Goal: Find specific page/section: Find specific page/section

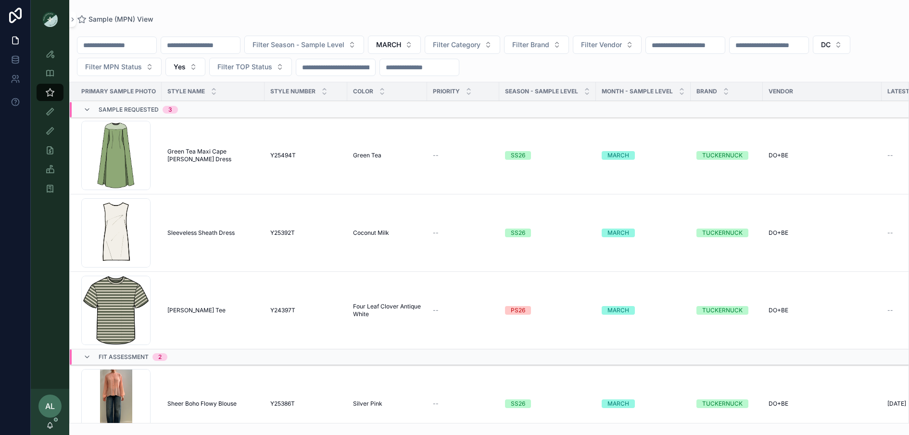
click at [261, 13] on div "Sample (MPN) View Filter Season - Sample Level MARCH Filter Category Filter Bra…" at bounding box center [489, 211] width 840 height 423
click at [48, 95] on icon "scrollable content" at bounding box center [50, 93] width 10 height 10
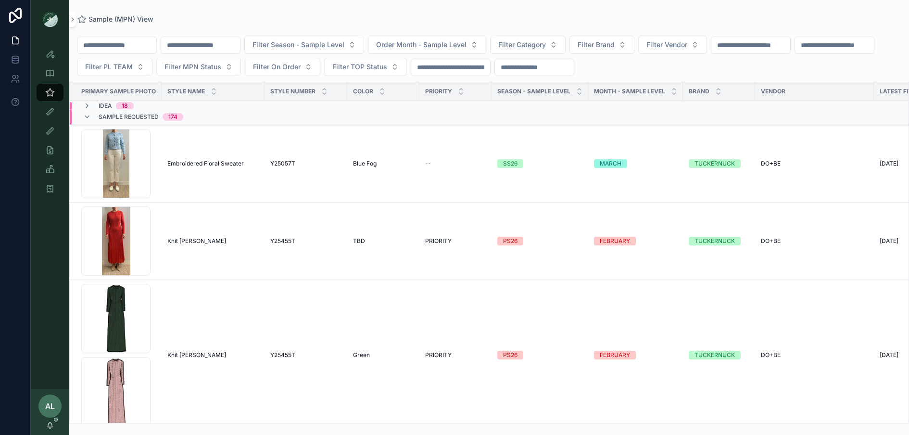
click at [133, 63] on span "Filter PL TEAM" at bounding box center [109, 67] width 48 height 10
click at [202, 103] on div "DC" at bounding box center [207, 105] width 134 height 15
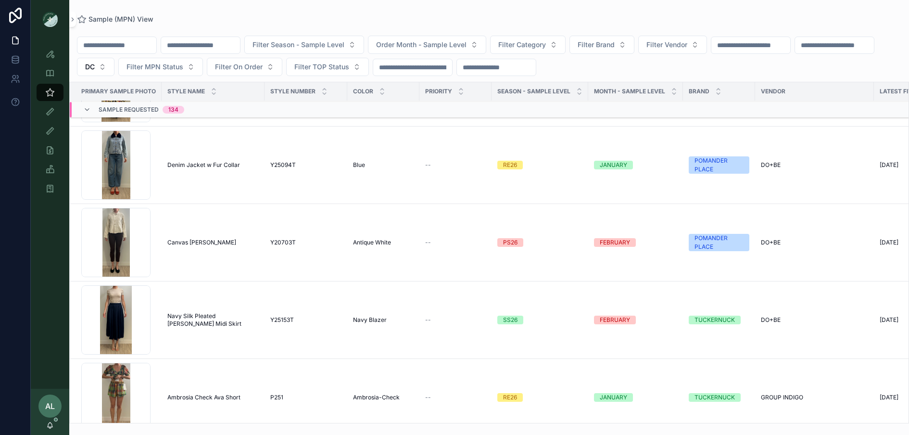
scroll to position [775, 0]
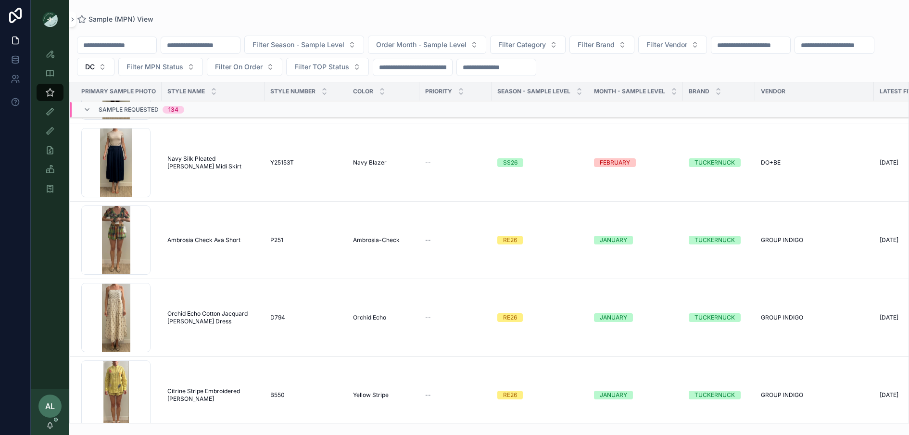
click at [334, 45] on span "Filter Season - Sample Level" at bounding box center [298, 45] width 92 height 10
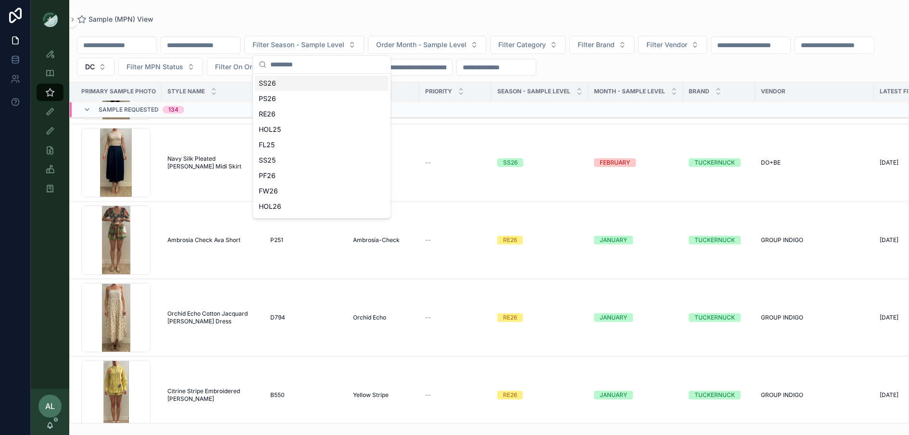
click at [305, 82] on div "SS26" at bounding box center [322, 82] width 134 height 15
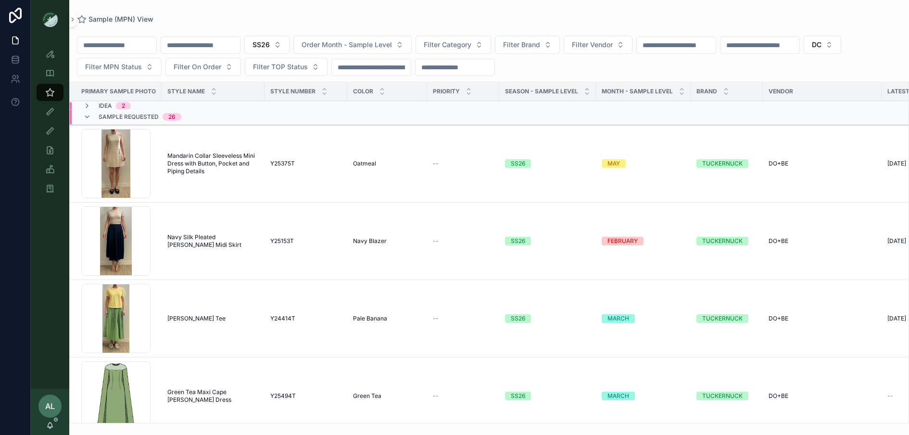
click at [606, 49] on span "Filter Vendor" at bounding box center [592, 45] width 41 height 10
type input "**"
click at [594, 98] on div "DO+BE" at bounding box center [614, 98] width 134 height 15
click at [88, 118] on icon "scrollable content" at bounding box center [87, 117] width 8 height 8
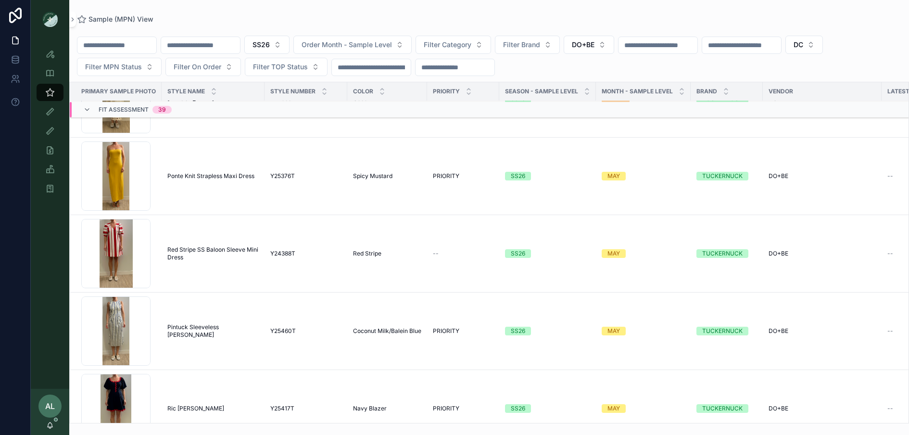
scroll to position [1480, 0]
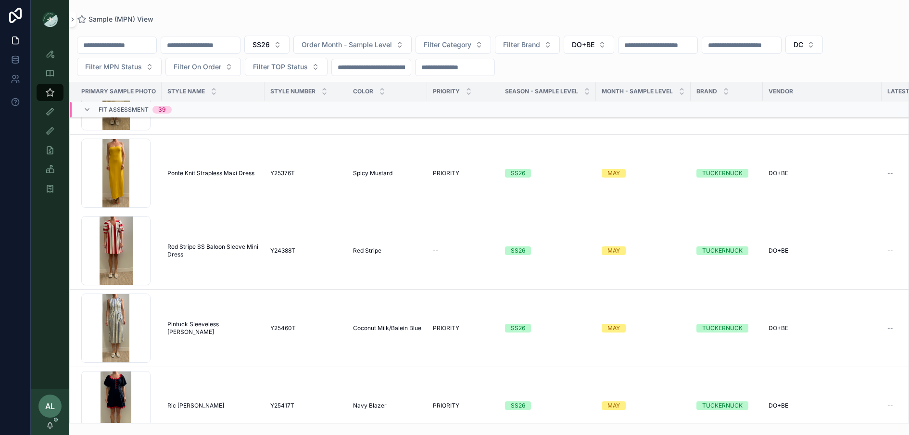
click at [196, 64] on span "Filter On Order" at bounding box center [198, 67] width 48 height 10
click at [160, 135] on div "Yes" at bounding box center [202, 135] width 134 height 15
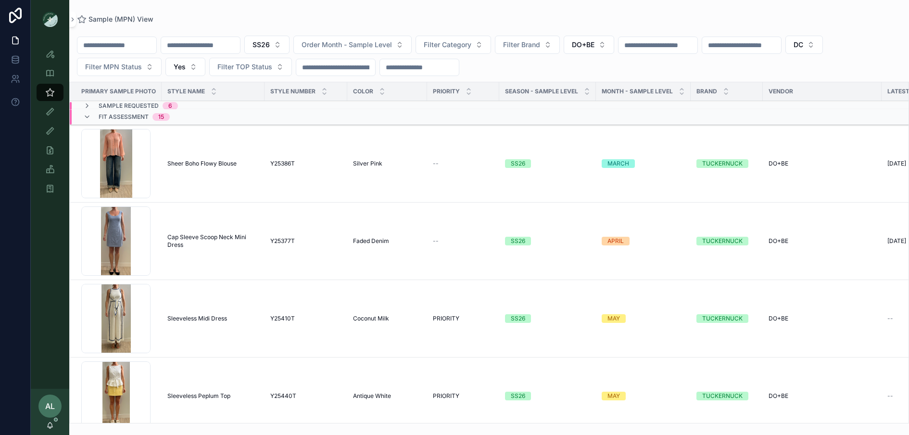
click at [86, 105] on icon "scrollable content" at bounding box center [87, 106] width 8 height 8
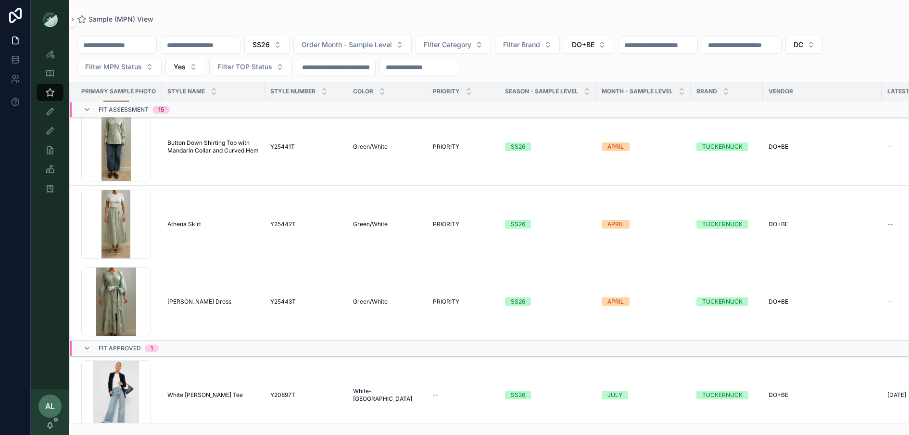
scroll to position [1499, 0]
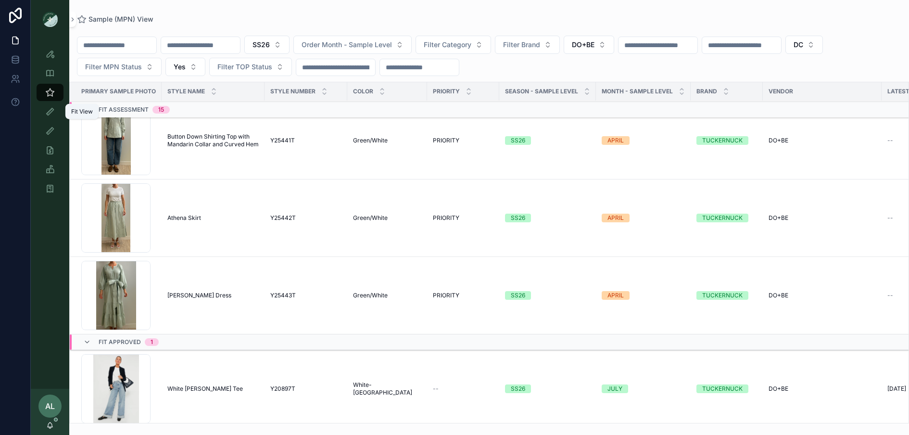
click at [47, 113] on icon "scrollable content" at bounding box center [50, 112] width 10 height 10
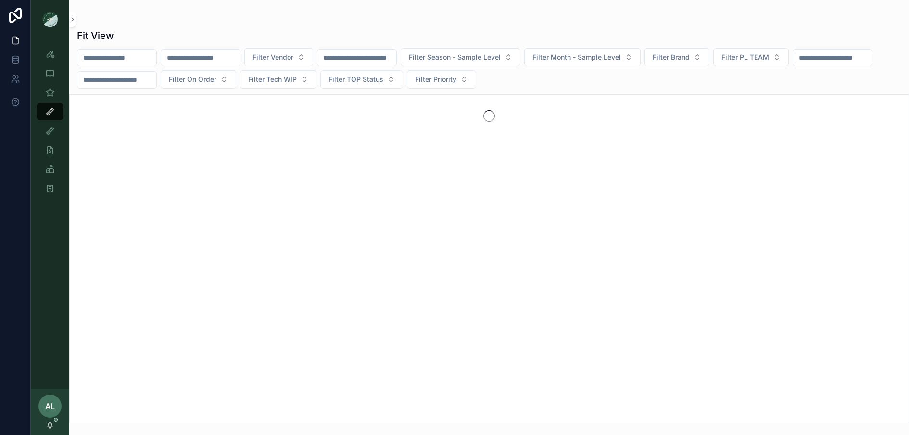
click at [290, 55] on span "Filter Vendor" at bounding box center [272, 57] width 41 height 10
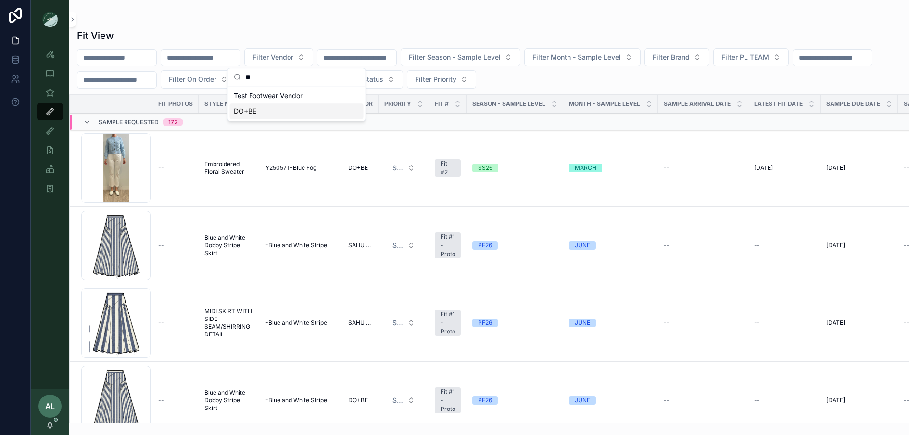
type input "**"
click at [268, 113] on div "DO+BE" at bounding box center [297, 110] width 134 height 15
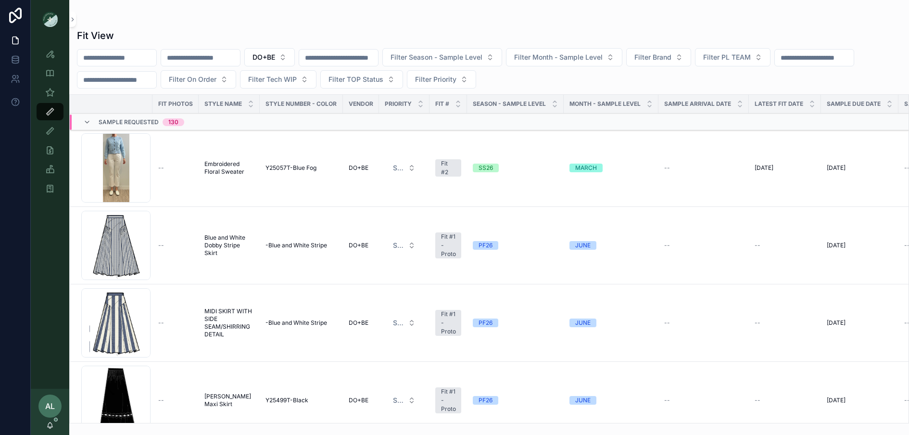
click at [482, 59] on span "Filter Season - Sample Level" at bounding box center [436, 57] width 92 height 10
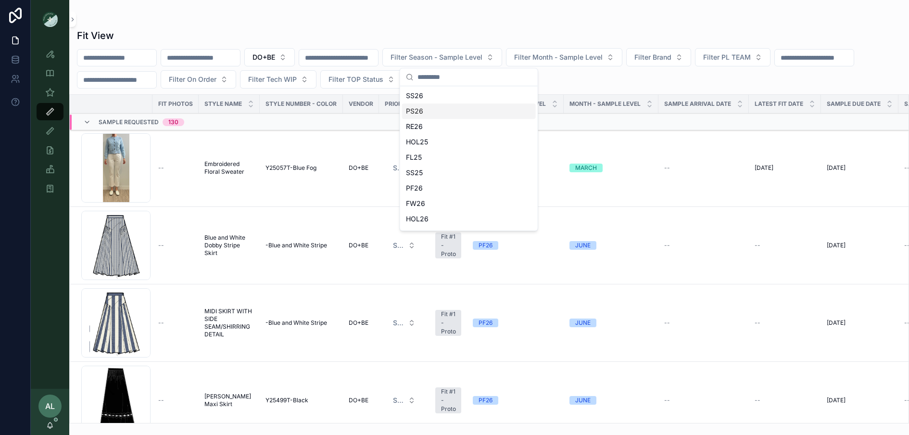
click at [444, 108] on div "PS26" at bounding box center [469, 110] width 134 height 15
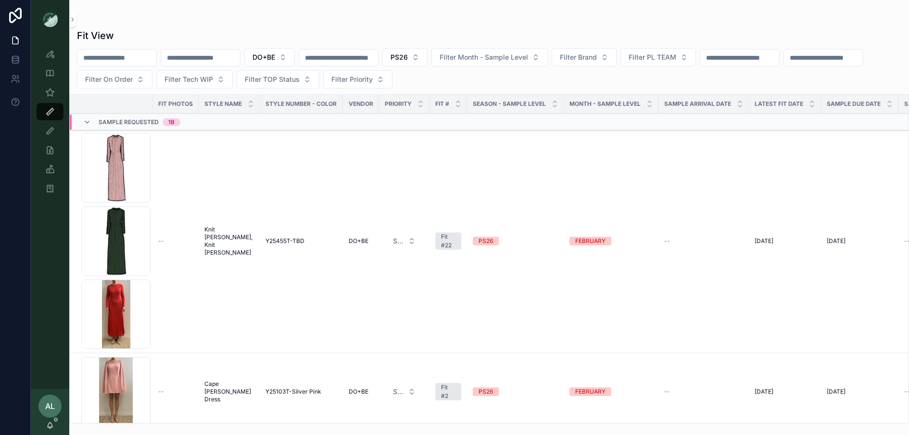
click at [89, 121] on icon "scrollable content" at bounding box center [87, 122] width 8 height 8
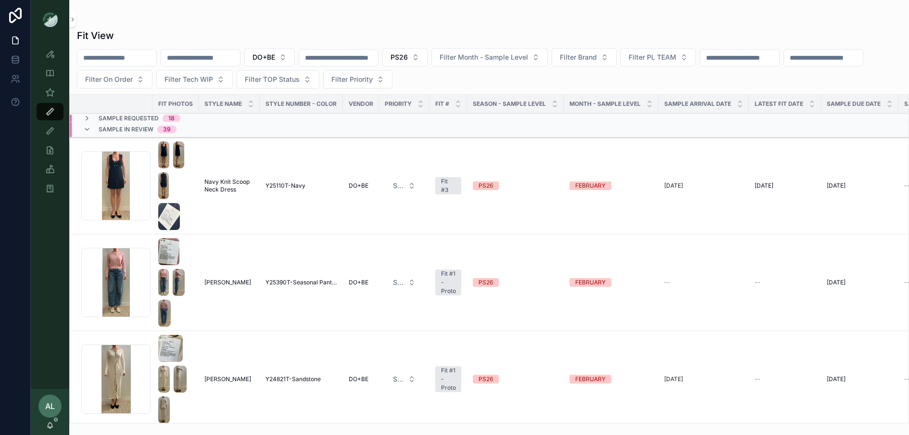
click at [669, 59] on span "Filter PL TEAM" at bounding box center [652, 57] width 48 height 10
click at [662, 95] on div "DC" at bounding box center [683, 95] width 134 height 15
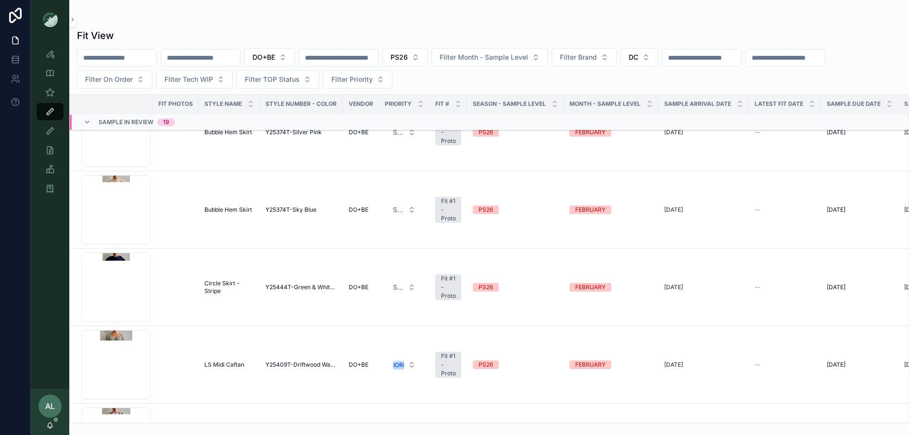
scroll to position [533, 0]
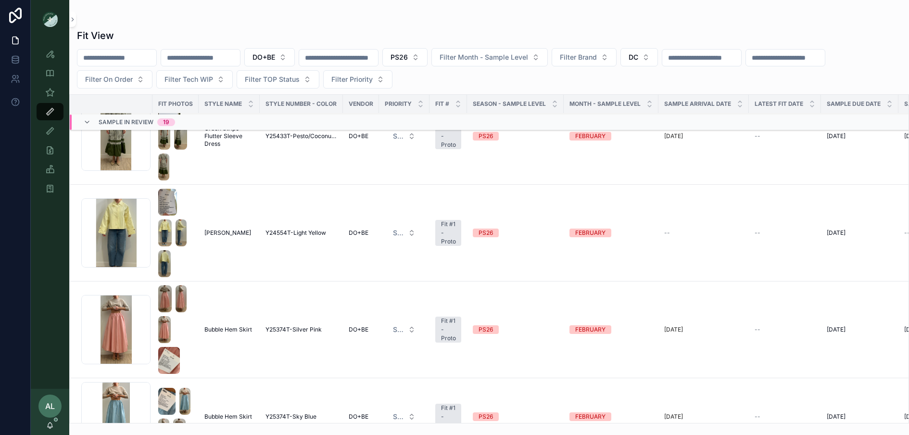
click at [91, 76] on span "Filter On Order" at bounding box center [109, 80] width 48 height 10
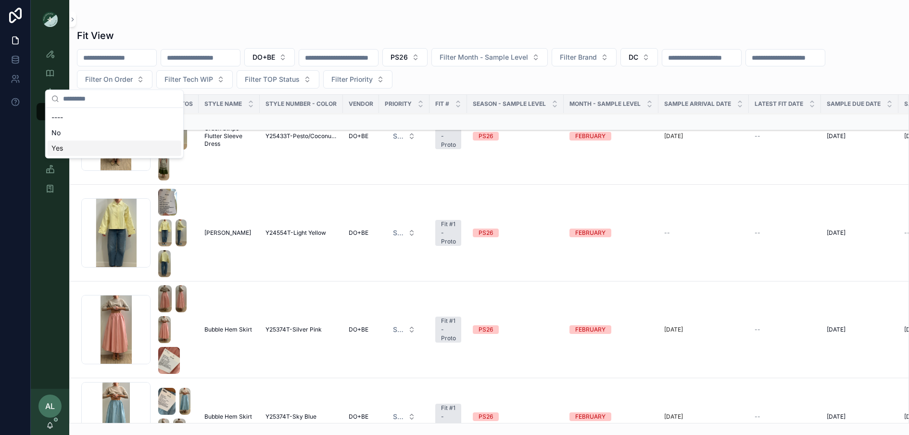
click at [105, 149] on div "Yes" at bounding box center [115, 147] width 134 height 15
